Goal: Task Accomplishment & Management: Manage account settings

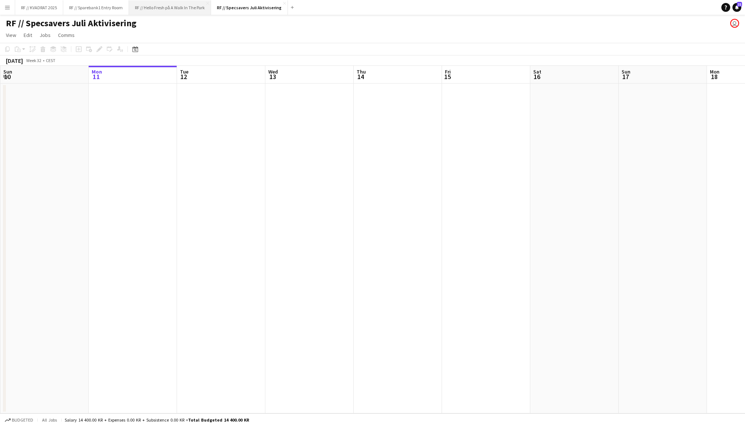
click at [169, 10] on button "RF // Hello Fresh på A Walk In The Park Close" at bounding box center [170, 7] width 82 height 14
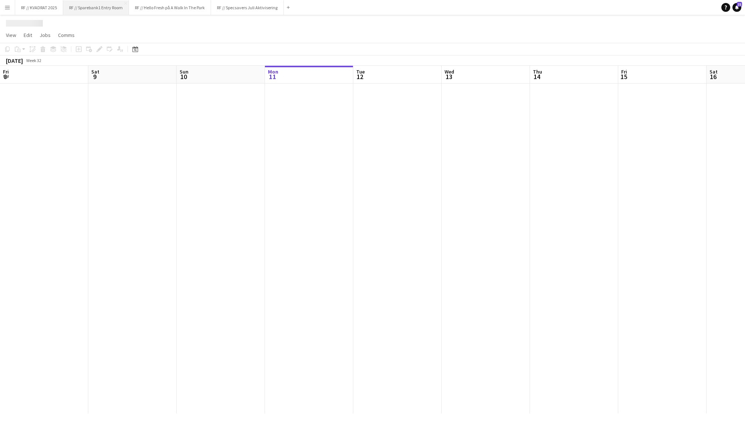
scroll to position [0, 176]
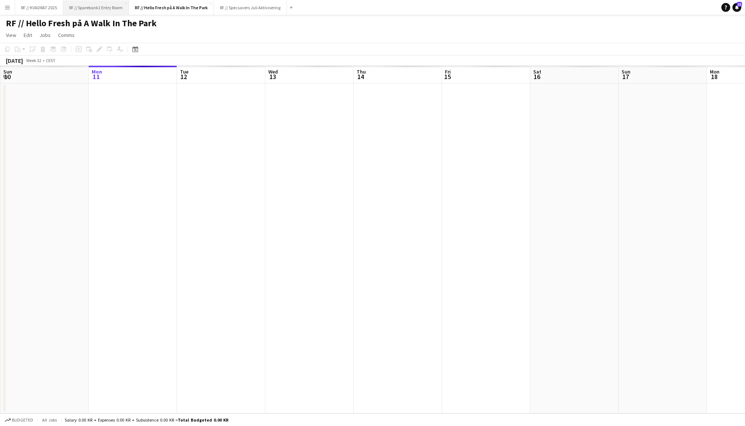
click at [105, 10] on button "RF // Sparebank1 Entry Room Close" at bounding box center [96, 7] width 66 height 14
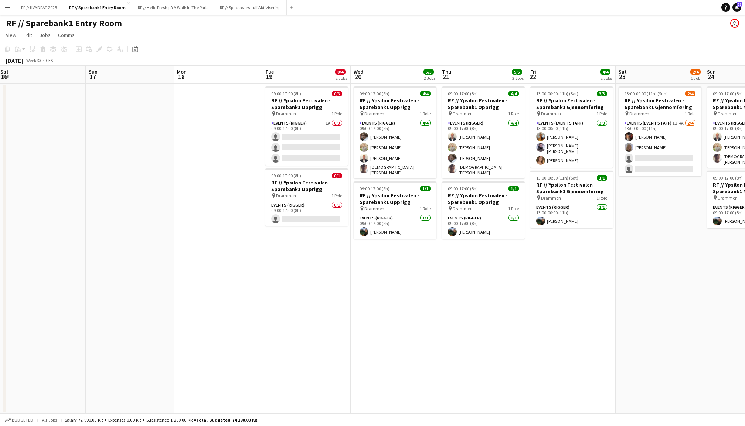
scroll to position [0, 274]
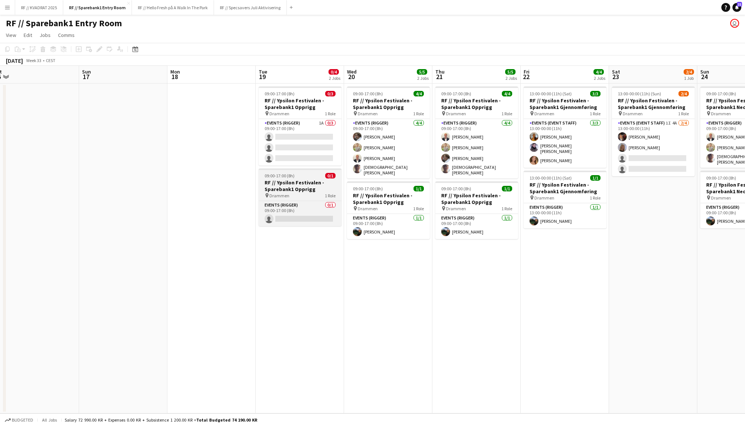
click at [302, 181] on h3 "RF // Ypsilon Festivalen - Sparebank1 Opprigg" at bounding box center [300, 185] width 83 height 13
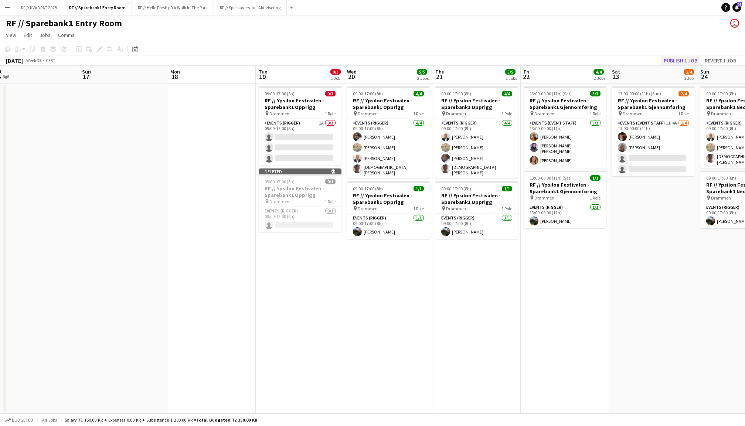
click at [683, 56] on button "Publish 1 job" at bounding box center [681, 61] width 40 height 10
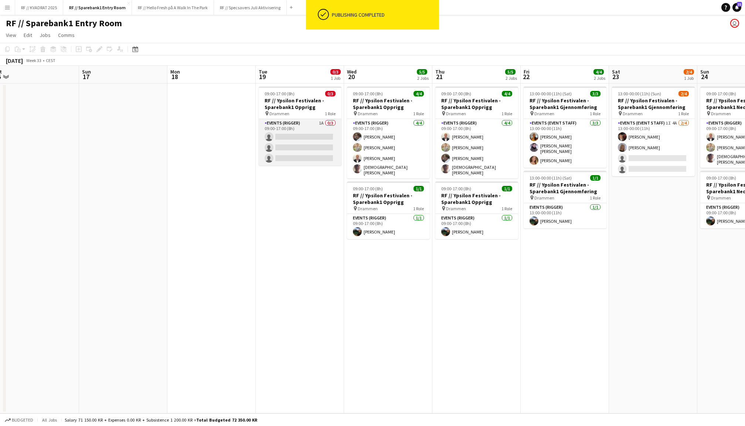
click at [290, 141] on app-card-role "Events (Rigger) 1A 0/3 09:00-17:00 (8h) single-neutral-actions single-neutral-a…" at bounding box center [300, 142] width 83 height 47
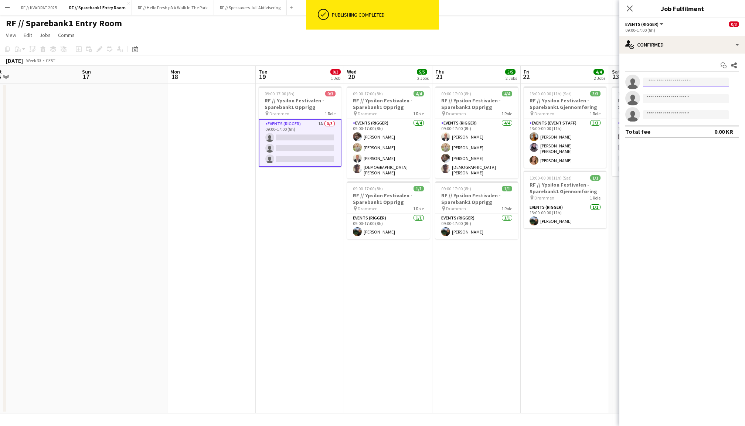
click at [673, 81] on input at bounding box center [686, 82] width 86 height 9
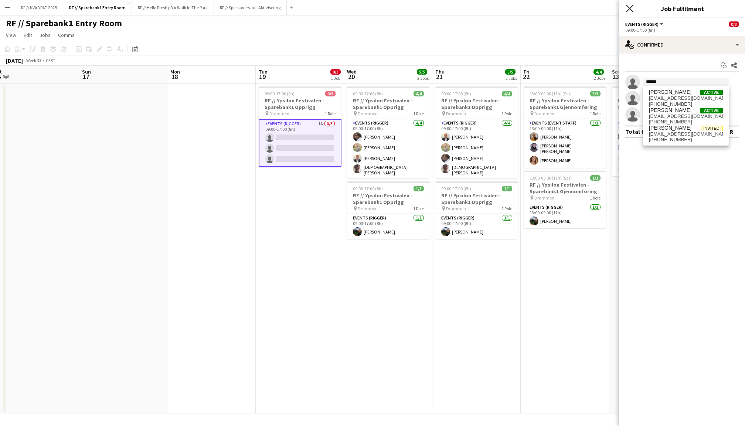
type input "******"
click at [630, 7] on icon "Close pop-in" at bounding box center [629, 8] width 7 height 7
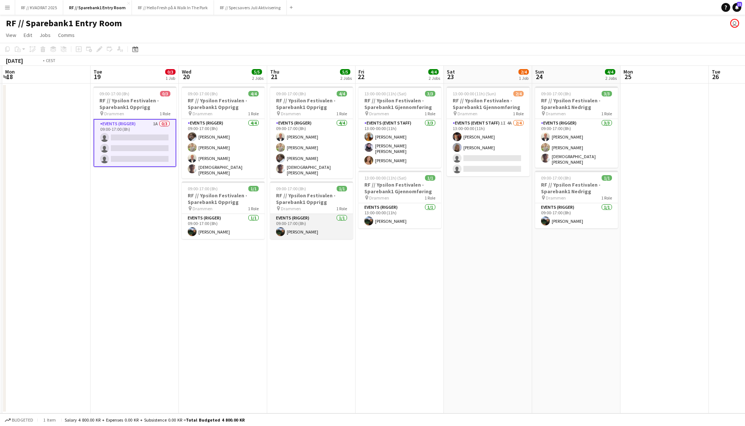
scroll to position [0, 185]
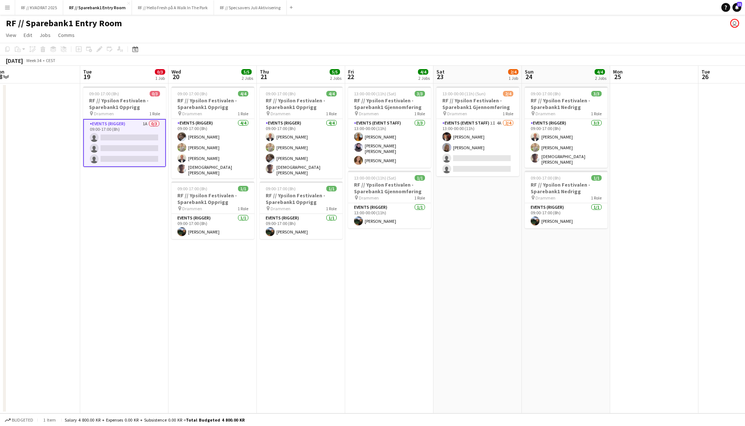
click at [132, 99] on h3 "RF // Ypsilon Festivalen - Sparebank1 Opprigg" at bounding box center [124, 103] width 83 height 13
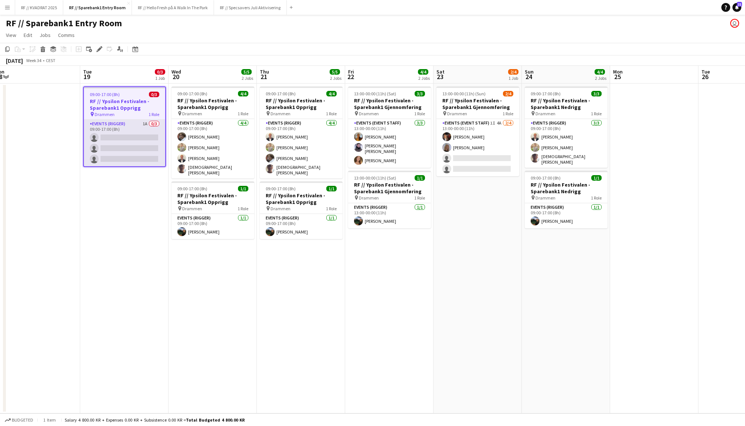
click at [129, 135] on app-card-role "Events (Rigger) 1A 0/3 09:00-17:00 (8h) single-neutral-actions single-neutral-a…" at bounding box center [124, 143] width 81 height 47
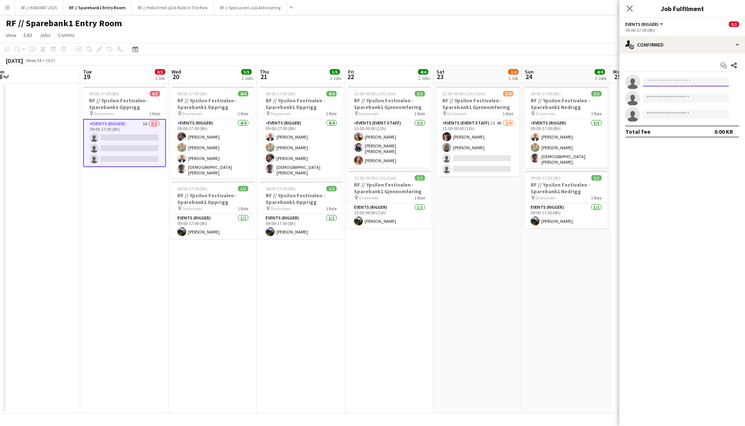
click at [682, 79] on input at bounding box center [686, 82] width 86 height 9
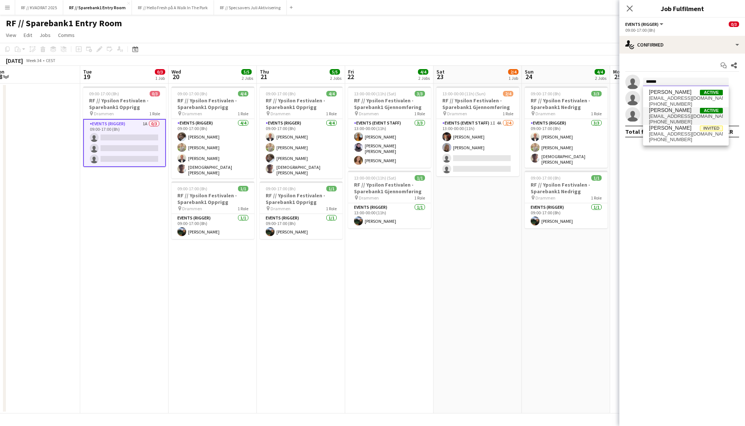
type input "******"
click at [680, 118] on span "[EMAIL_ADDRESS][DOMAIN_NAME]" at bounding box center [686, 116] width 74 height 6
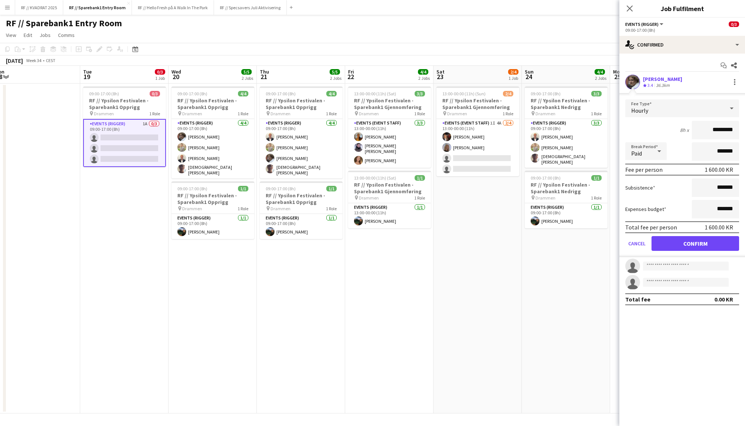
click at [695, 237] on button "Confirm" at bounding box center [695, 243] width 88 height 15
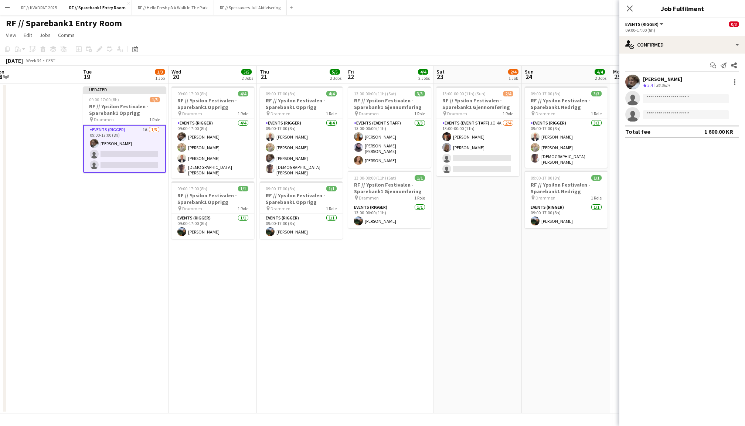
click at [630, 14] on div "Close pop-in" at bounding box center [629, 8] width 21 height 17
click at [629, 6] on icon "Close pop-in" at bounding box center [629, 8] width 7 height 7
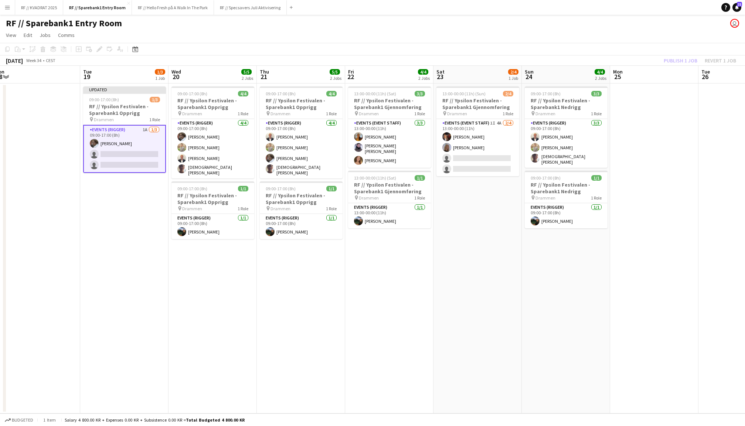
click at [680, 61] on div "Publish 1 job Revert 1 job" at bounding box center [700, 61] width 90 height 10
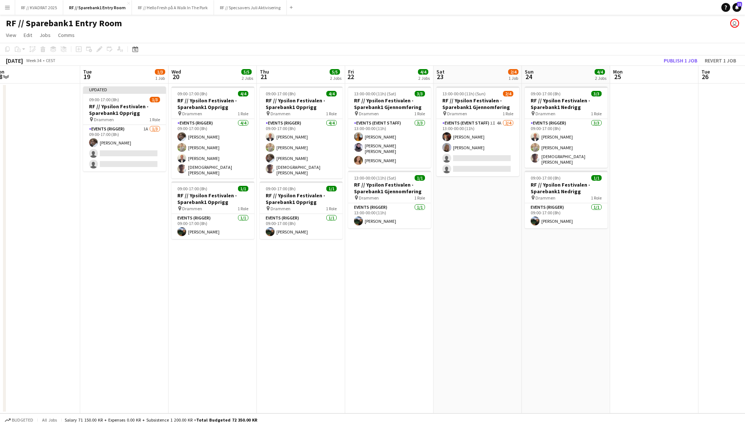
click at [680, 61] on button "Publish 1 job" at bounding box center [681, 61] width 40 height 10
